Goal: Task Accomplishment & Management: Use online tool/utility

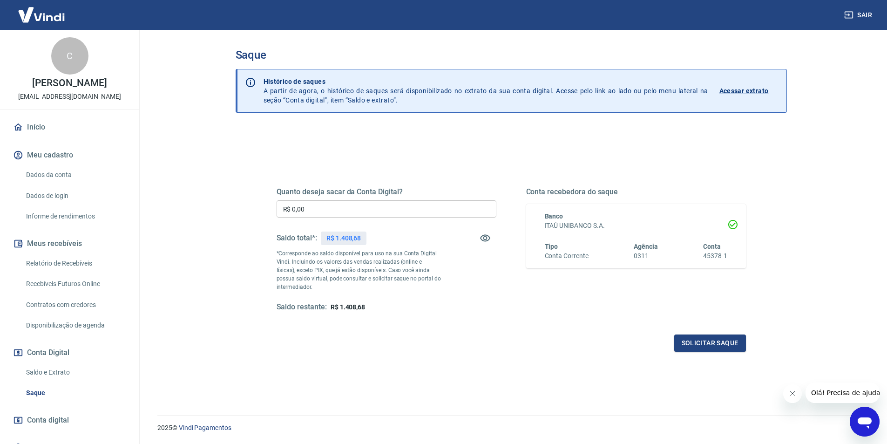
click at [340, 205] on input "R$ 0,00" at bounding box center [386, 208] width 220 height 17
type input "R$ 1.408,68"
click at [721, 340] on button "Solicitar saque" at bounding box center [710, 342] width 72 height 17
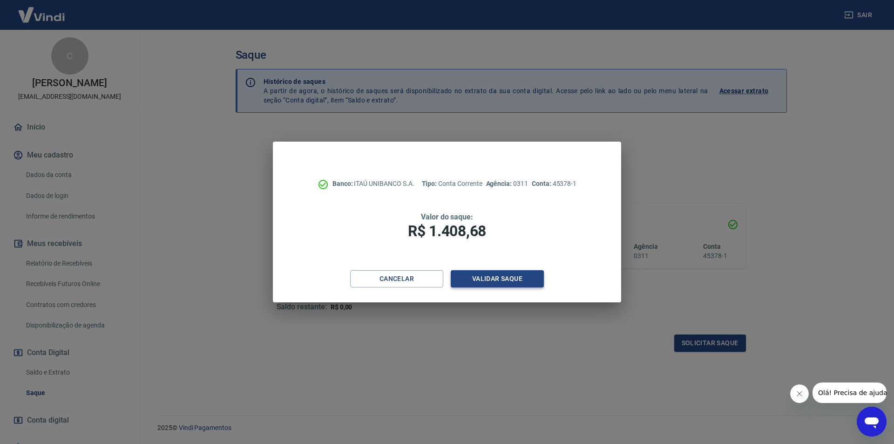
click at [498, 281] on button "Validar saque" at bounding box center [496, 278] width 93 height 17
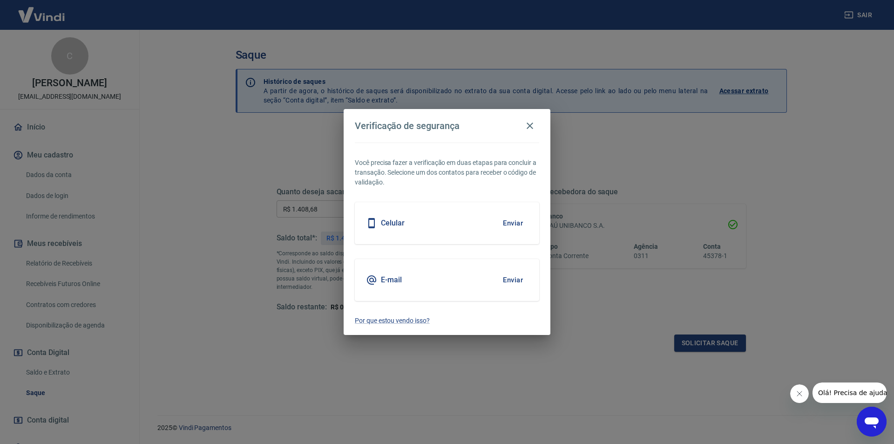
click at [516, 278] on button "Enviar" at bounding box center [512, 280] width 30 height 20
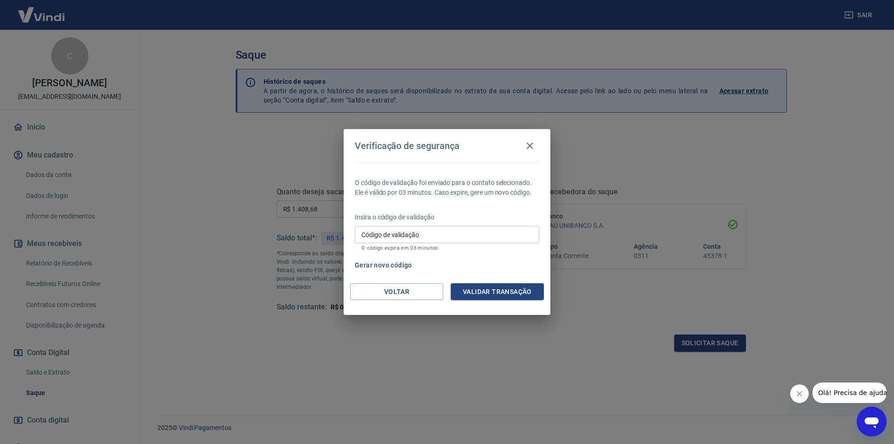
click at [454, 229] on input "Código de validação" at bounding box center [447, 234] width 184 height 17
paste input "931932"
type input "931932"
click at [491, 292] on button "Validar transação" at bounding box center [496, 291] width 93 height 17
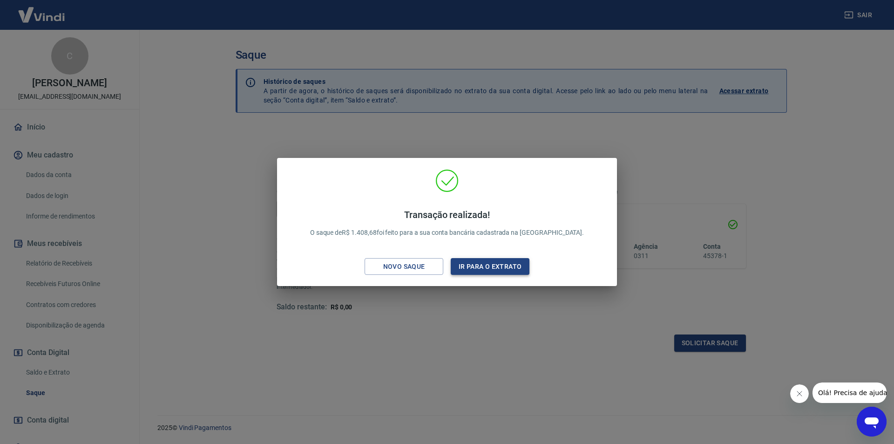
click at [484, 264] on button "Ir para o extrato" at bounding box center [489, 266] width 79 height 17
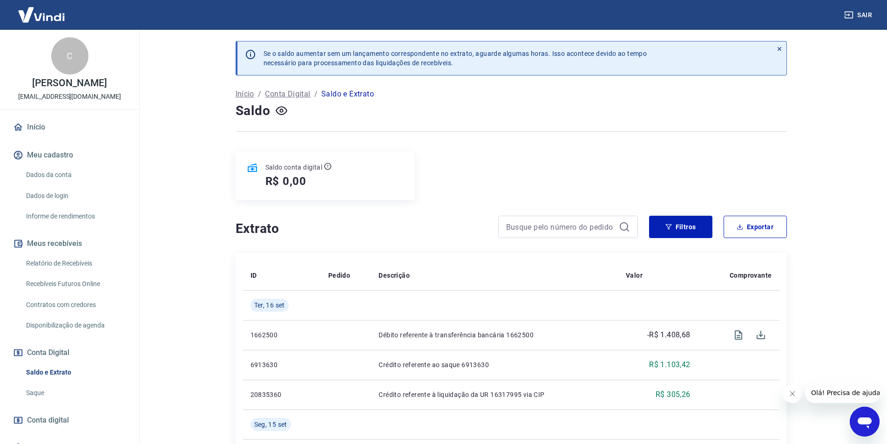
click at [863, 17] on button "Sair" at bounding box center [859, 15] width 34 height 17
